Goal: Information Seeking & Learning: Learn about a topic

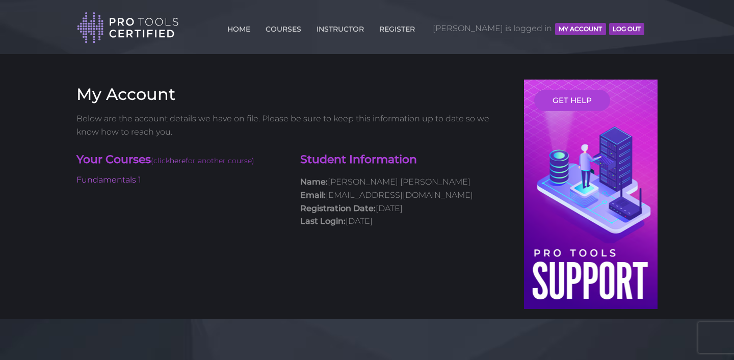
click at [161, 153] on h4 "Your Courses (click here for another course)" at bounding box center [180, 160] width 208 height 17
click at [131, 182] on link "Fundamentals 1" at bounding box center [108, 180] width 65 height 10
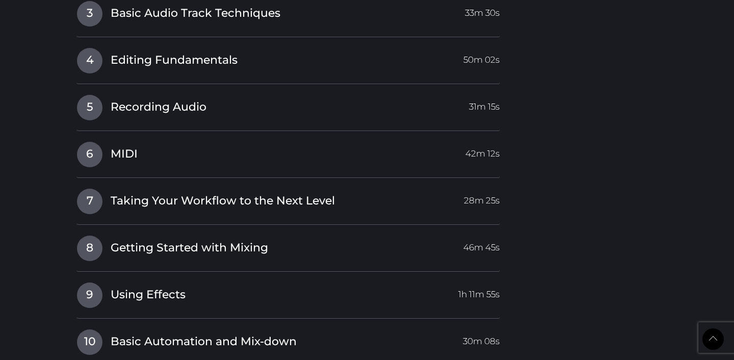
scroll to position [1261, 0]
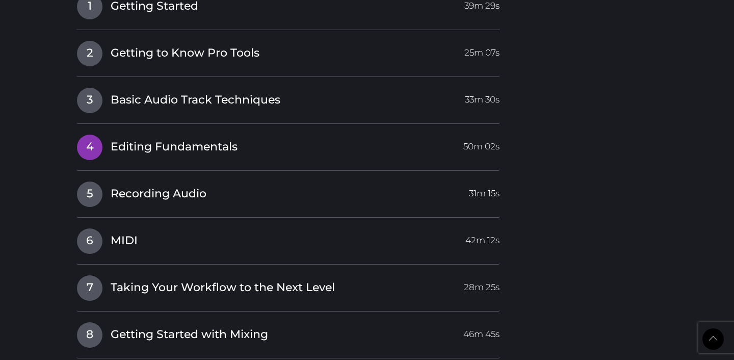
click at [156, 139] on span "Editing Fundamentals" at bounding box center [174, 147] width 127 height 16
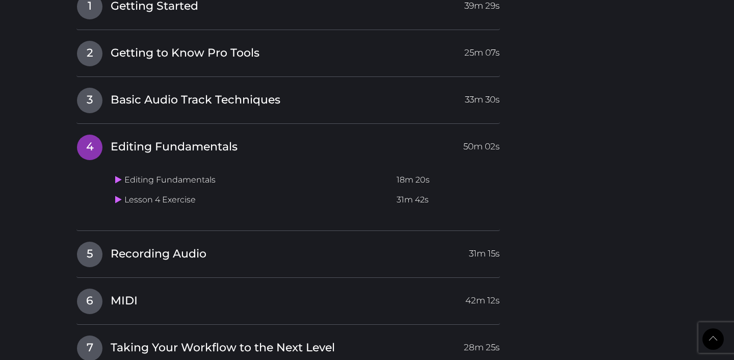
scroll to position [1042, 0]
click at [174, 246] on span "Recording Audio" at bounding box center [159, 254] width 96 height 16
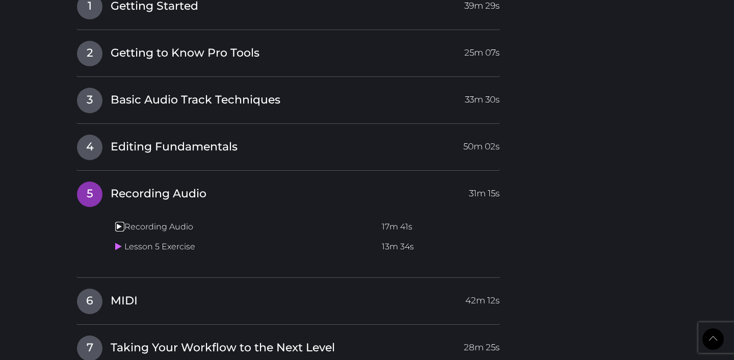
click at [120, 222] on icon at bounding box center [118, 226] width 7 height 8
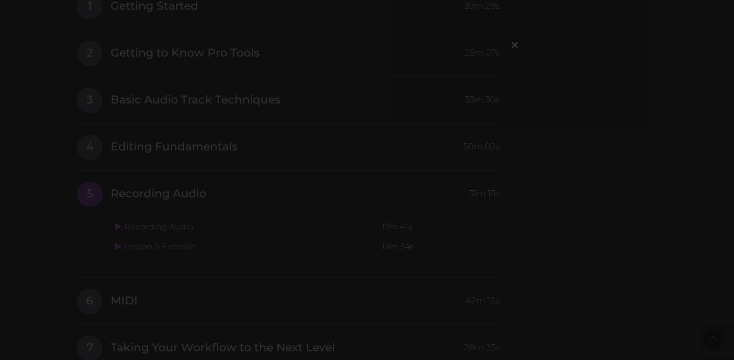
click at [150, 161] on div "×" at bounding box center [367, 180] width 734 height 360
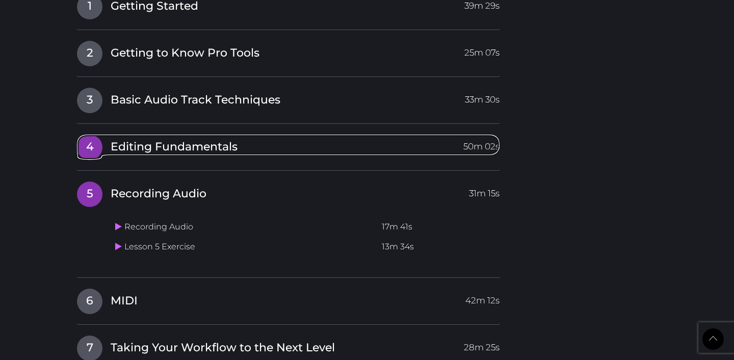
click at [222, 139] on span "Editing Fundamentals" at bounding box center [174, 147] width 127 height 16
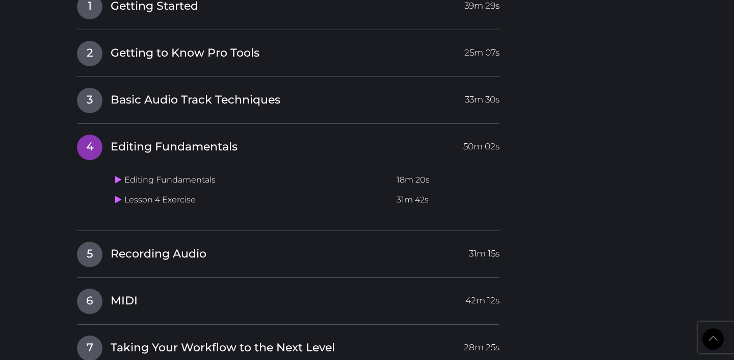
click at [203, 170] on td "Editing Fundamentals" at bounding box center [251, 180] width 281 height 20
click at [199, 190] on td "Lesson 4 Exercise" at bounding box center [251, 200] width 281 height 20
click at [118, 175] on icon at bounding box center [118, 179] width 7 height 8
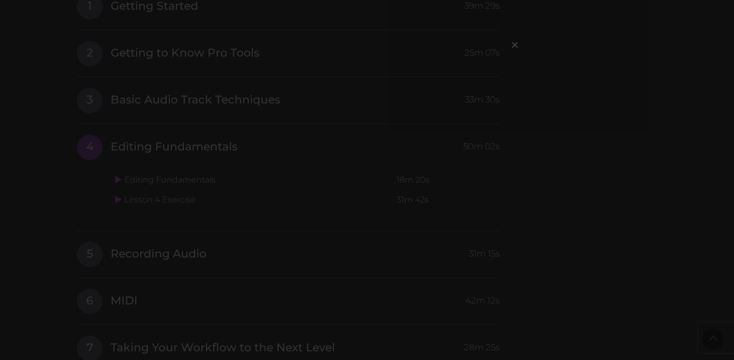
click at [301, 278] on div "×" at bounding box center [367, 180] width 734 height 360
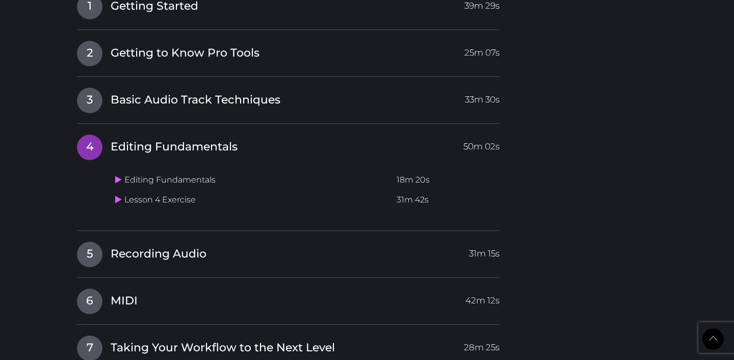
click at [188, 247] on div "I Introduction Video 31m 17s 1 Getting Started 39m 29s Getting Started 19m 38s …" at bounding box center [287, 253] width 423 height 612
click at [165, 246] on span "Recording Audio" at bounding box center [159, 254] width 96 height 16
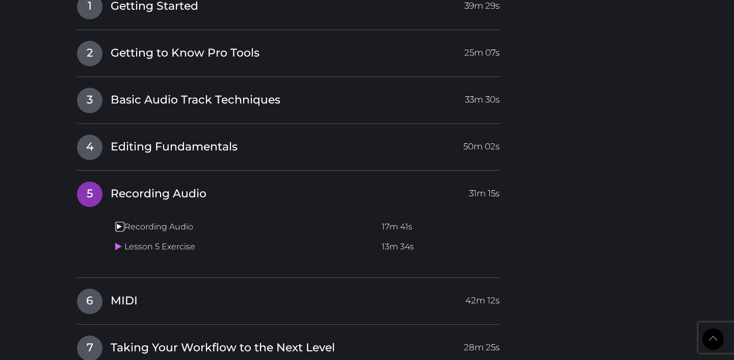
click at [120, 222] on icon at bounding box center [118, 226] width 7 height 8
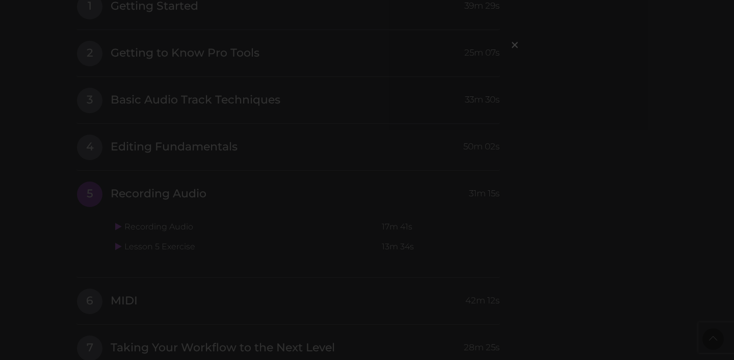
click at [326, 231] on div "×" at bounding box center [367, 180] width 734 height 360
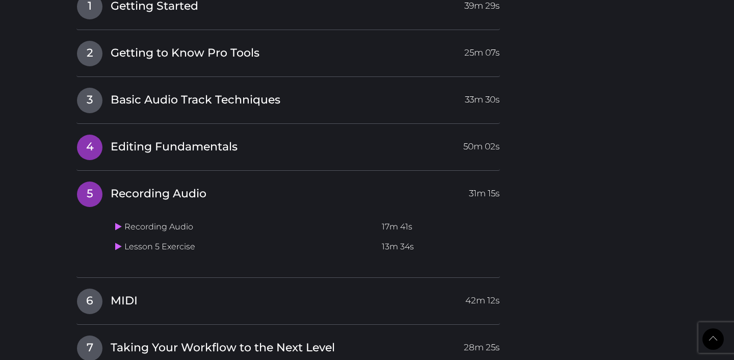
click at [211, 139] on span "Editing Fundamentals" at bounding box center [174, 147] width 127 height 16
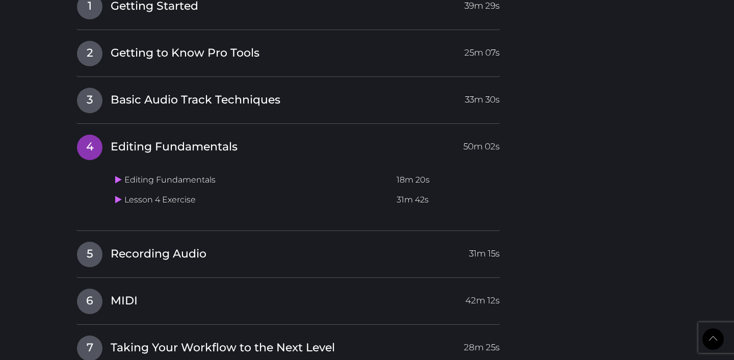
click at [184, 170] on td "Editing Fundamentals" at bounding box center [251, 180] width 281 height 20
click at [116, 175] on icon at bounding box center [118, 179] width 7 height 8
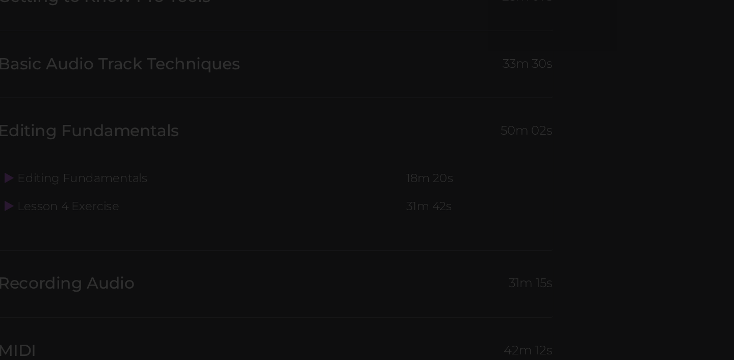
click at [211, 114] on div "×" at bounding box center [367, 180] width 734 height 360
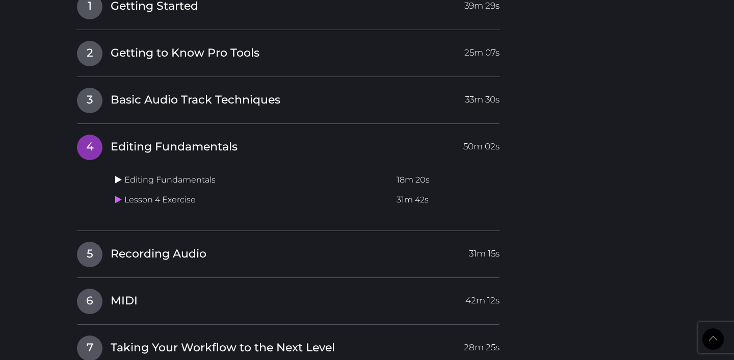
click at [119, 170] on td "Editing Fundamentals" at bounding box center [251, 180] width 281 height 20
click at [121, 175] on icon at bounding box center [118, 179] width 7 height 8
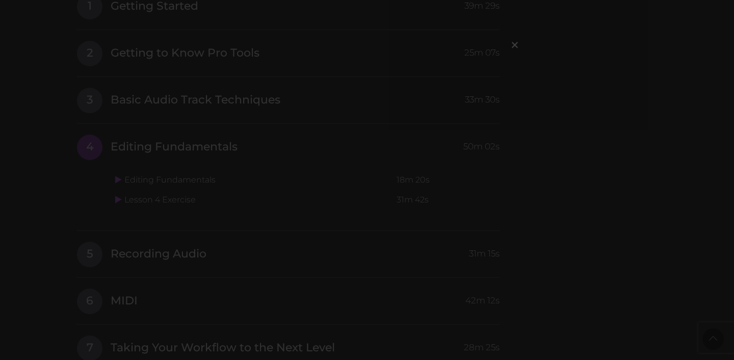
click at [137, 128] on div "×" at bounding box center [367, 180] width 734 height 360
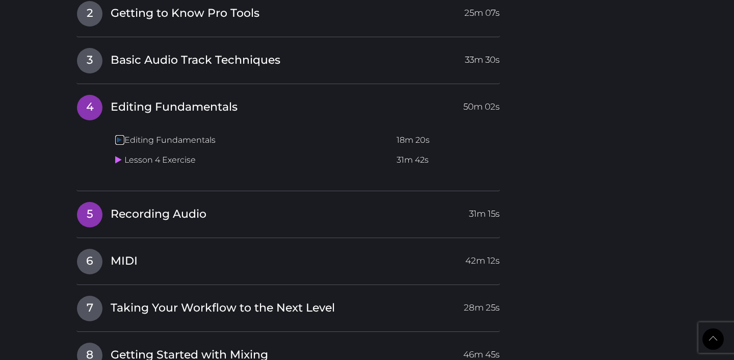
scroll to position [1091, 0]
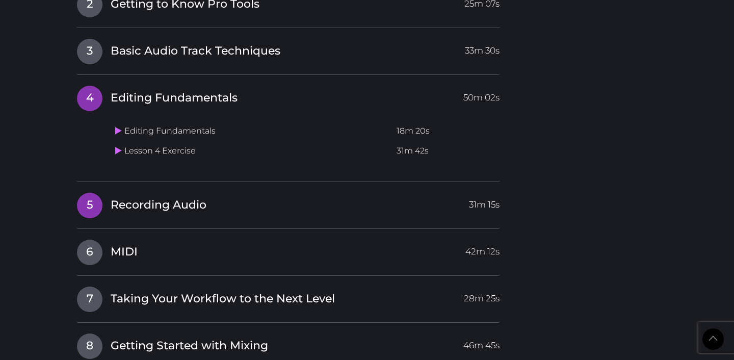
click at [146, 197] on span "Recording Audio" at bounding box center [159, 205] width 96 height 16
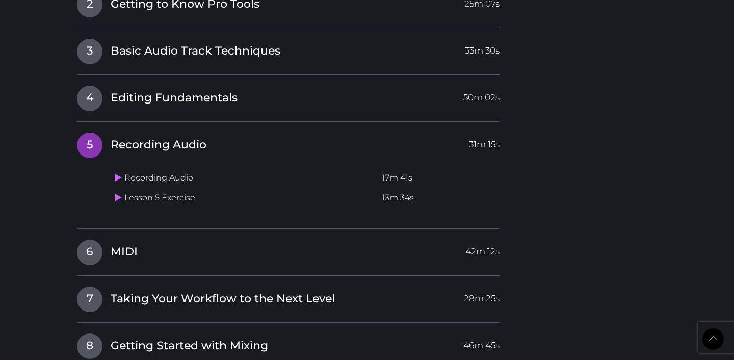
click at [146, 168] on td "Recording Audio" at bounding box center [244, 178] width 266 height 20
click at [117, 173] on icon at bounding box center [118, 177] width 7 height 8
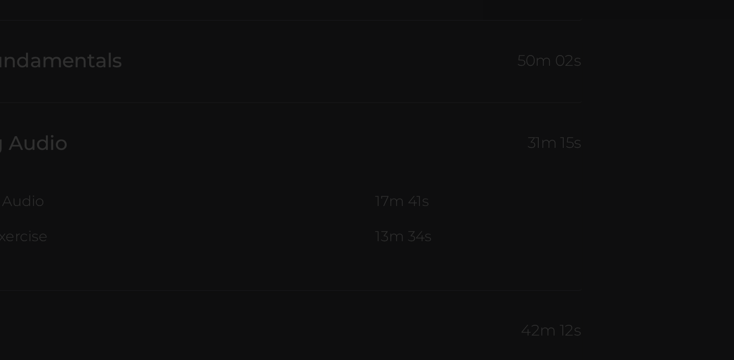
click at [201, 149] on div "×" at bounding box center [367, 180] width 734 height 360
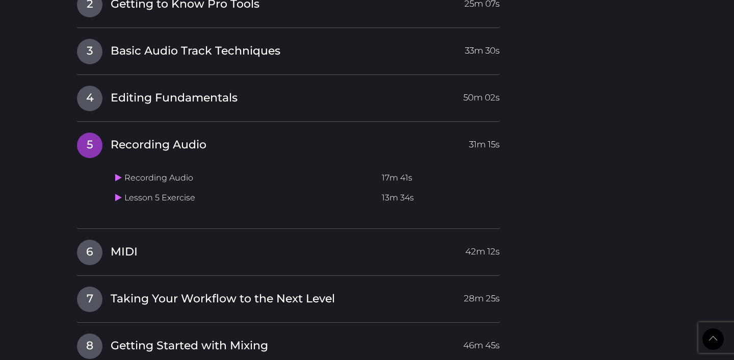
click at [148, 188] on td "Lesson 5 Exercise" at bounding box center [244, 198] width 266 height 20
click at [119, 193] on icon at bounding box center [118, 197] width 7 height 8
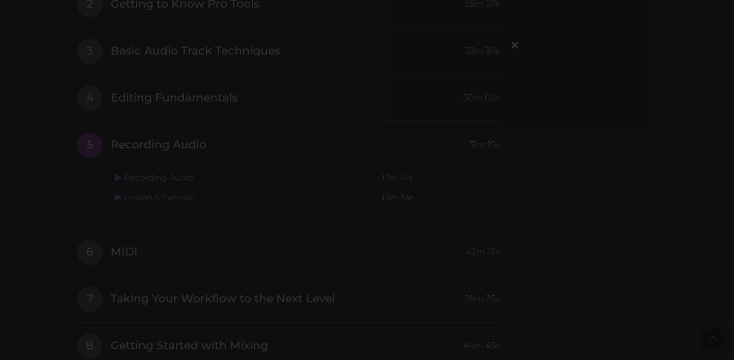
click at [103, 133] on div "×" at bounding box center [367, 180] width 734 height 360
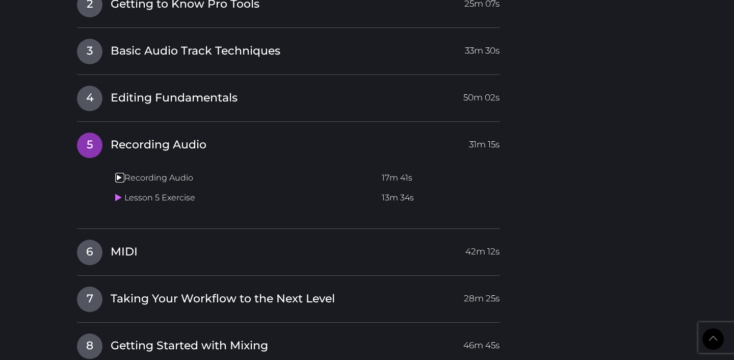
click at [118, 173] on icon at bounding box center [118, 177] width 7 height 8
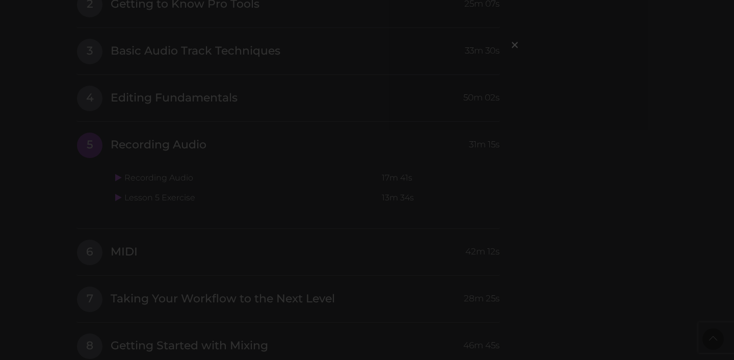
click at [128, 157] on div "×" at bounding box center [367, 180] width 734 height 360
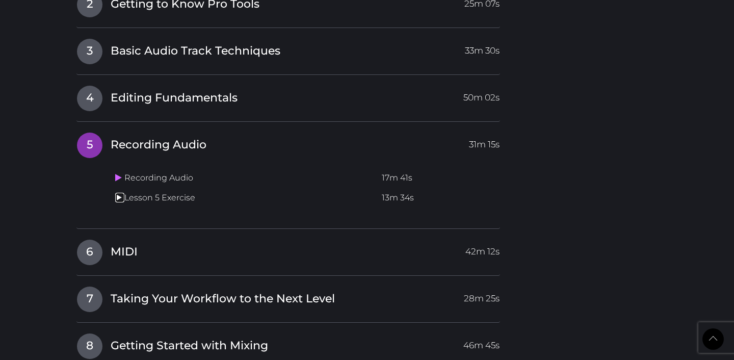
click at [123, 193] on link at bounding box center [119, 198] width 9 height 10
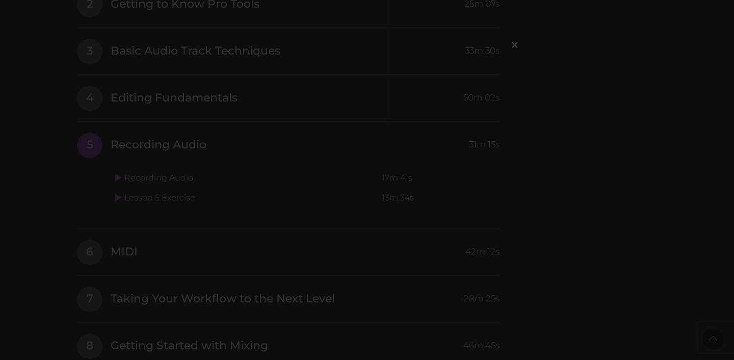
click at [103, 104] on div "×" at bounding box center [367, 180] width 734 height 360
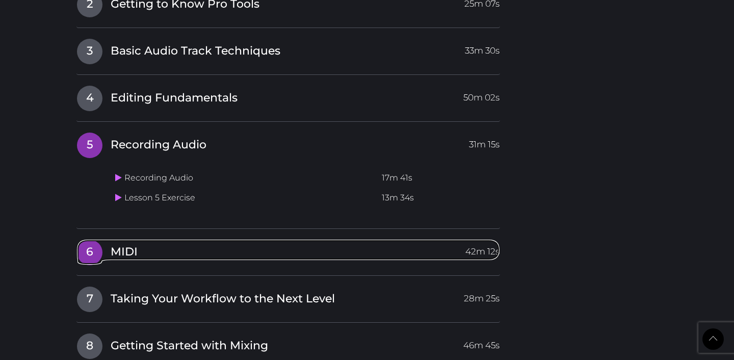
click at [125, 244] on span "MIDI" at bounding box center [124, 252] width 27 height 16
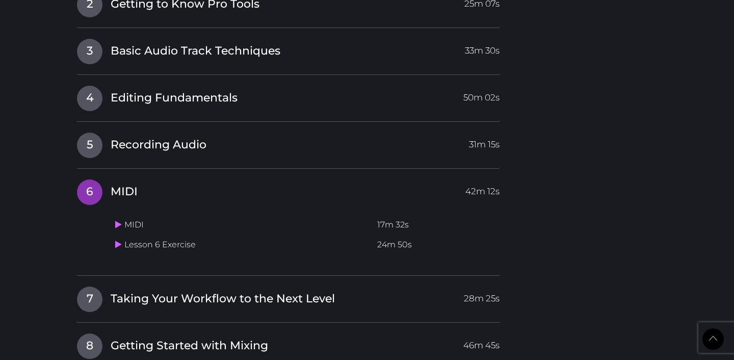
click at [115, 215] on td "MIDI" at bounding box center [242, 225] width 262 height 20
